Goal: Task Accomplishment & Management: Complete application form

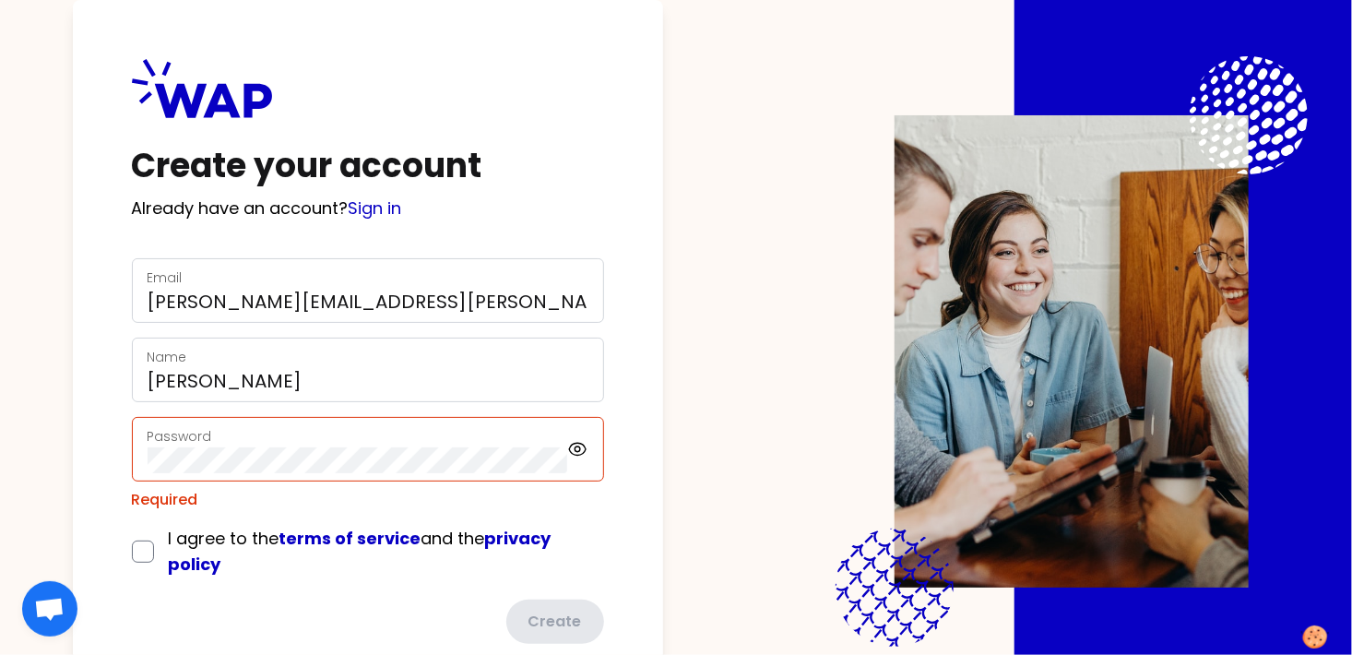
click at [359, 445] on div "Password" at bounding box center [358, 449] width 421 height 48
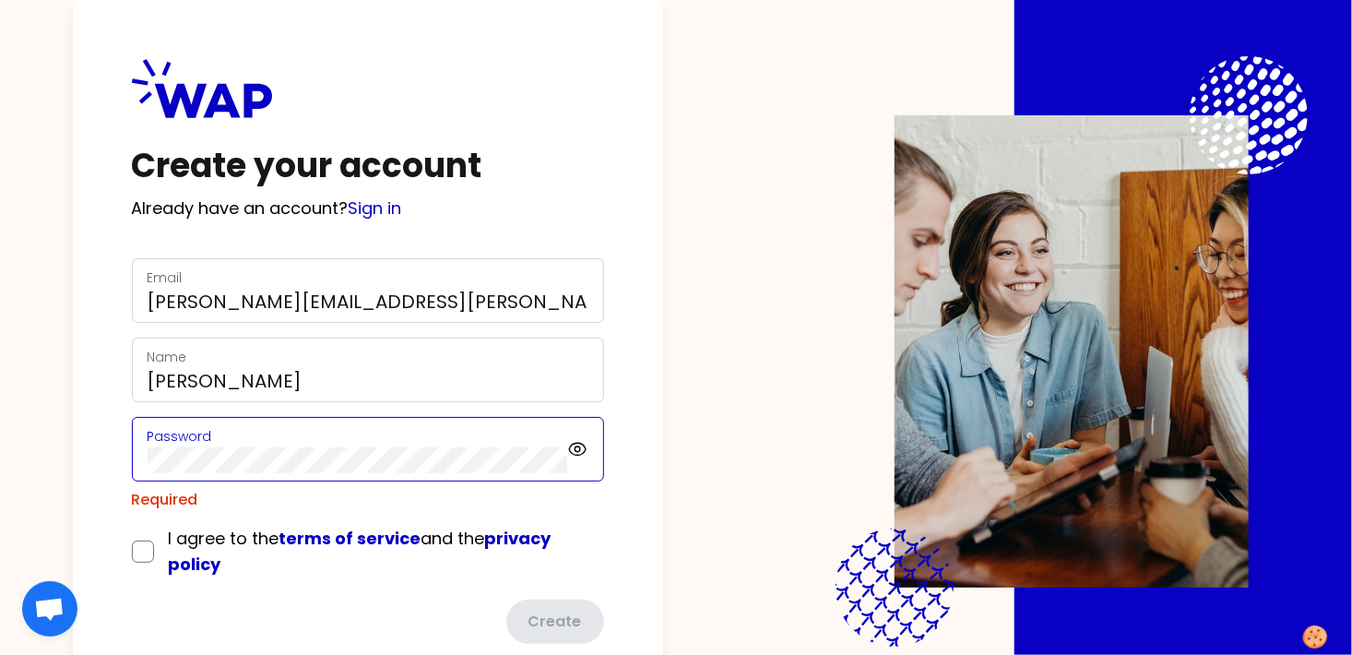
click at [0, 654] on com-1password-button at bounding box center [0, 655] width 0 height 0
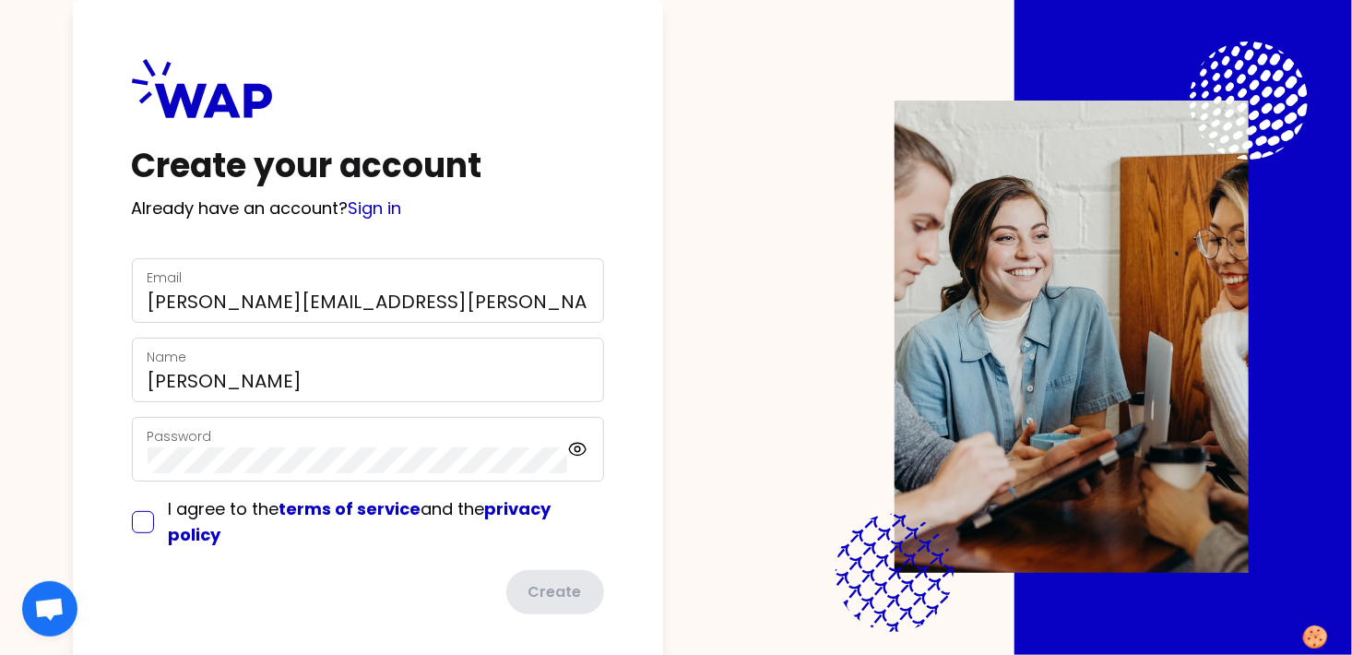
click at [145, 516] on input "checkbox" at bounding box center [143, 522] width 22 height 22
checkbox input "true"
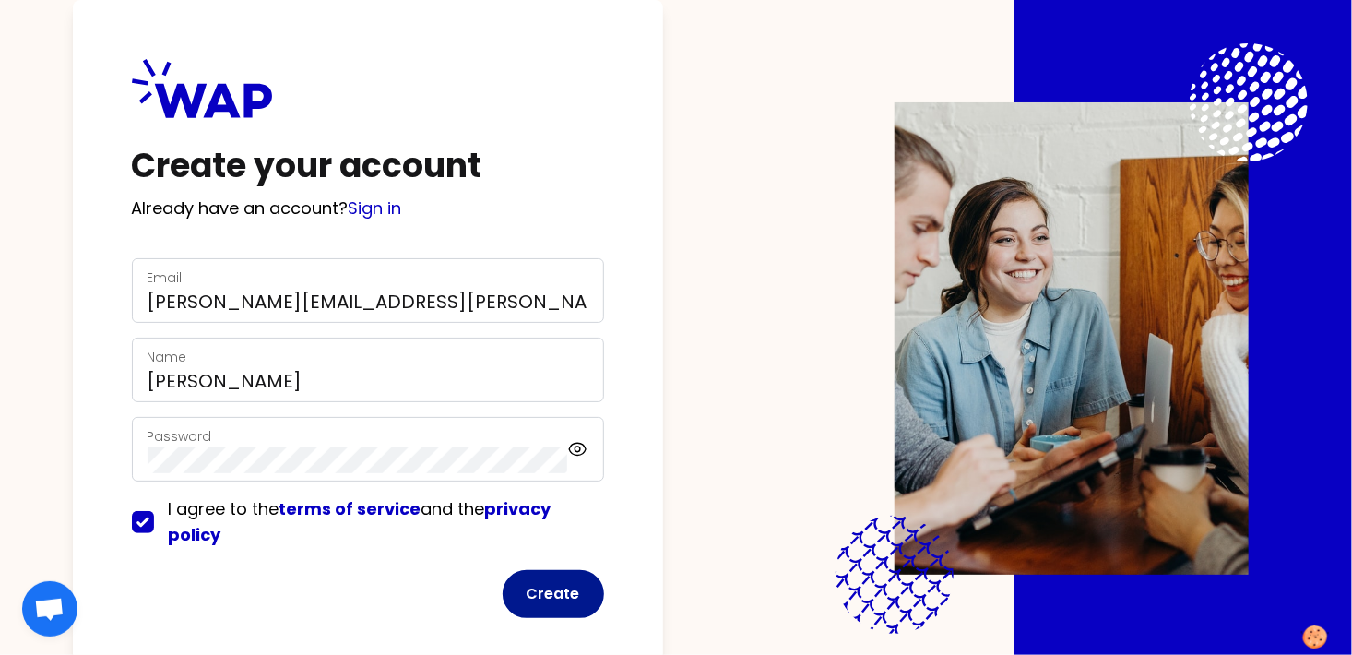
click at [552, 591] on button "Create" at bounding box center [553, 594] width 101 height 48
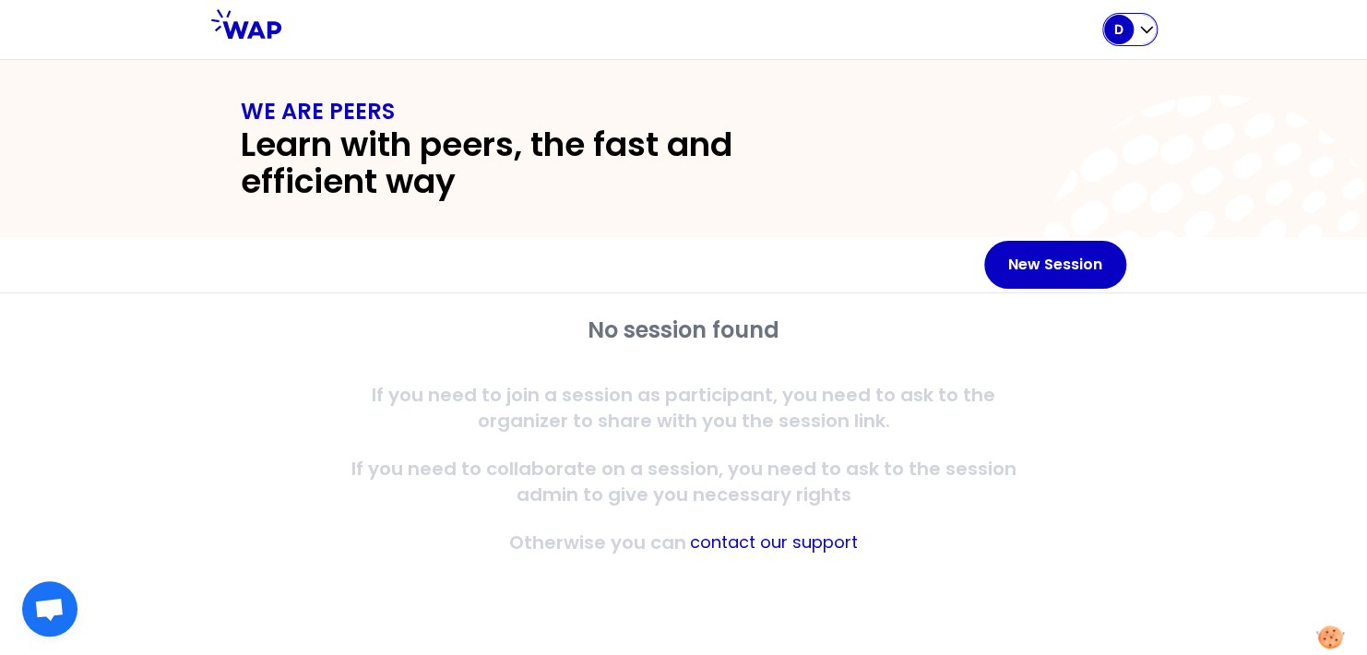
click at [1148, 30] on icon "button" at bounding box center [1146, 31] width 11 height 6
click at [1227, 108] on icon at bounding box center [1215, 270] width 354 height 354
